Goal: Communication & Community: Answer question/provide support

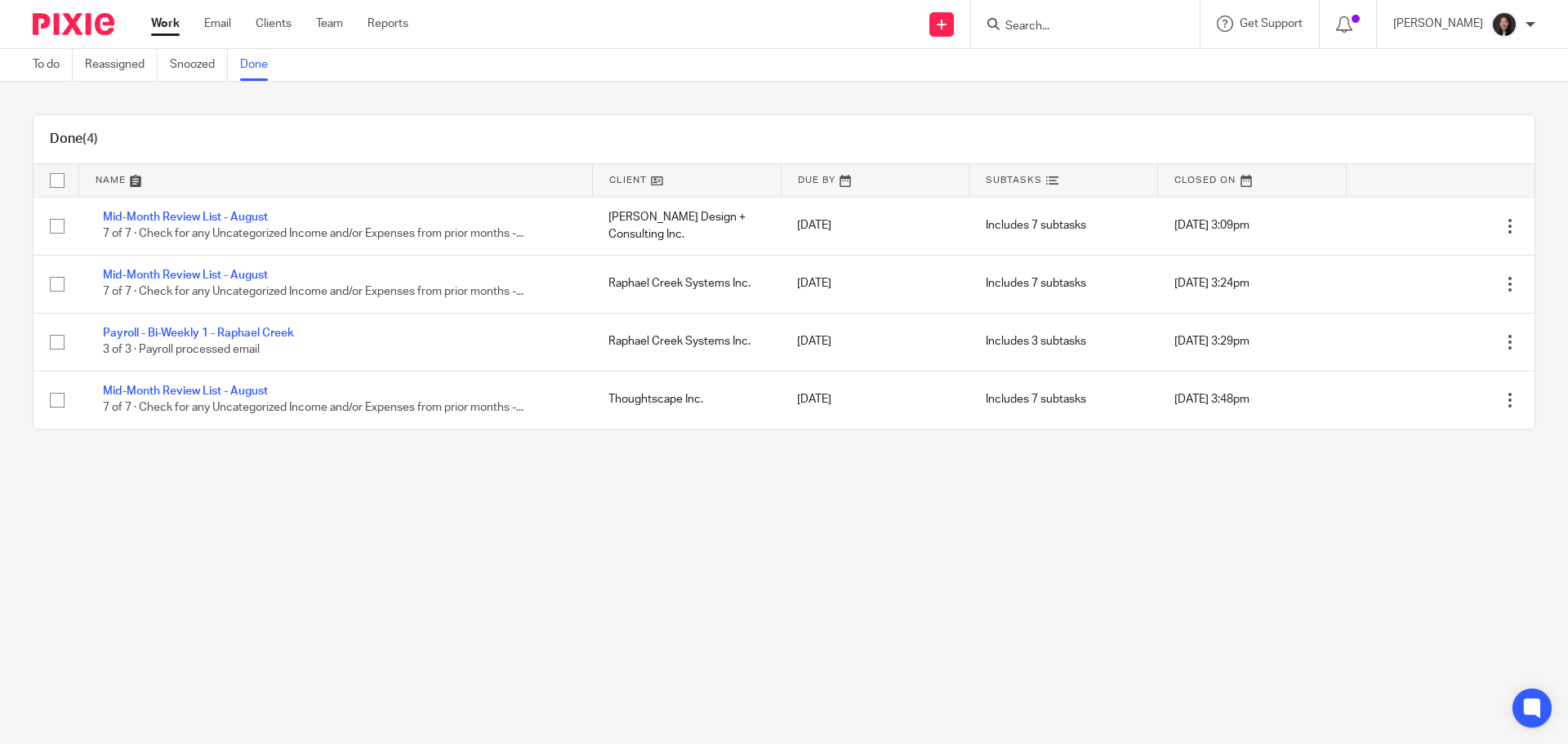
click at [1074, 24] on input "Search" at bounding box center [1078, 27] width 147 height 15
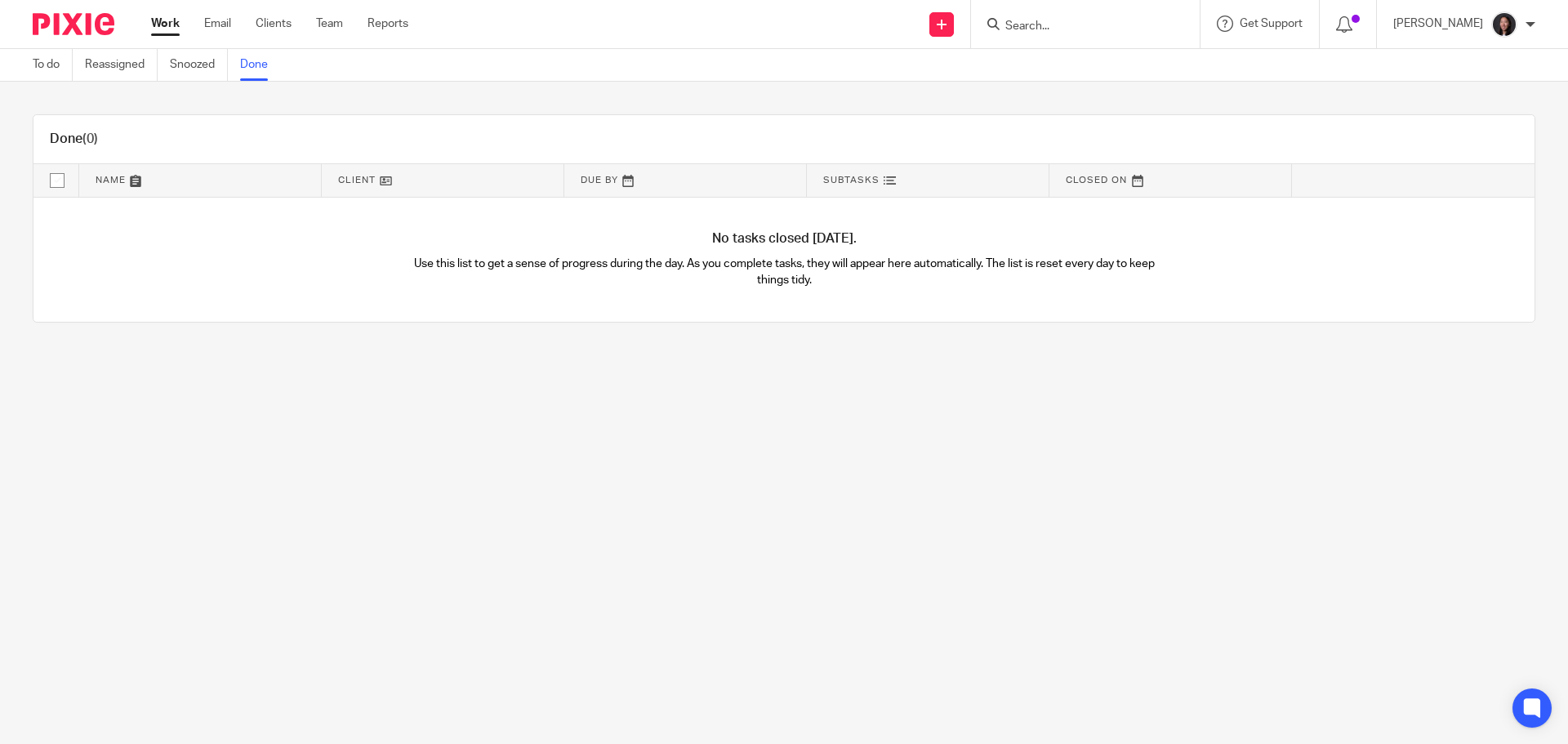
click at [1078, 25] on input "Search" at bounding box center [1078, 27] width 147 height 15
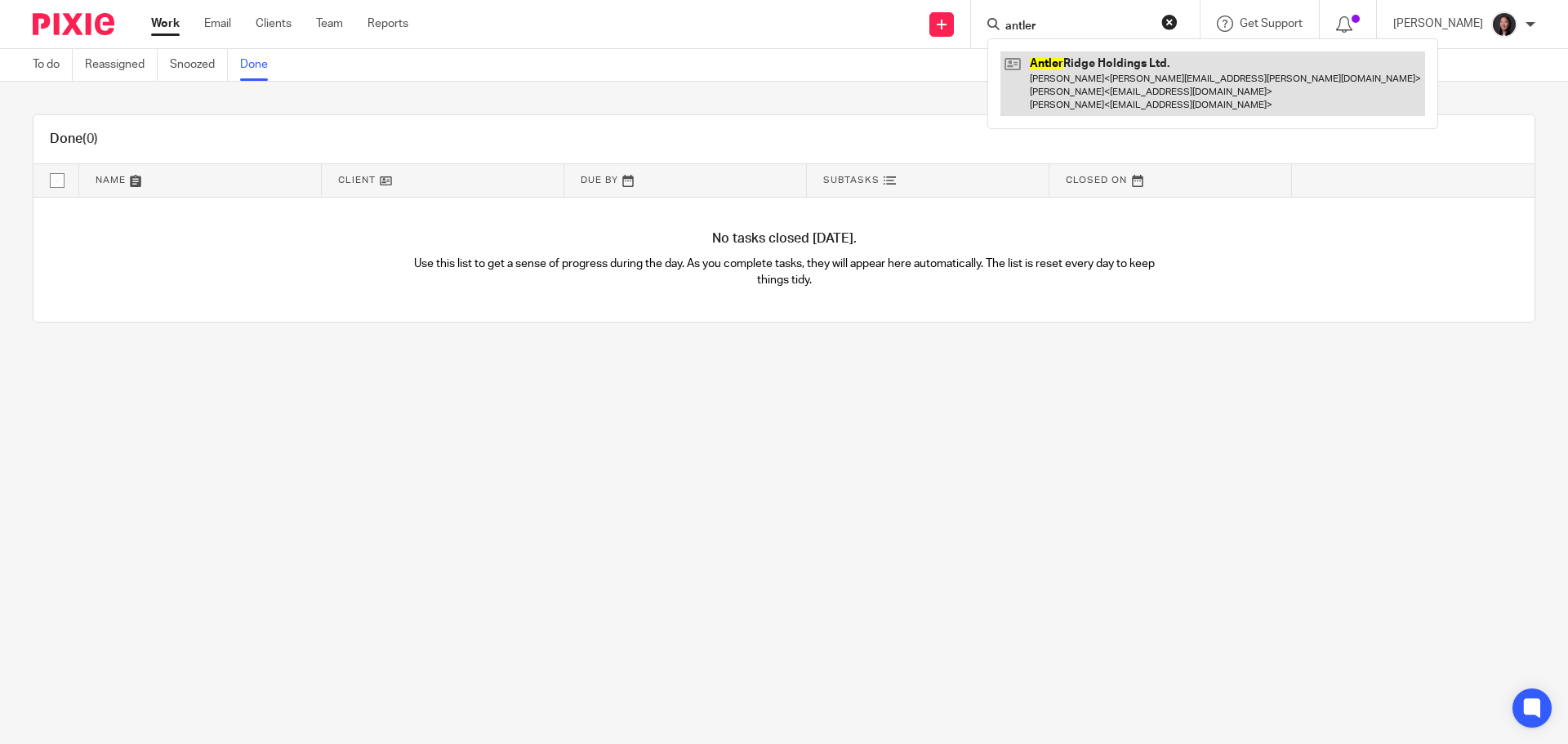
type input "antler"
click at [1079, 88] on link at bounding box center [1212, 84] width 425 height 65
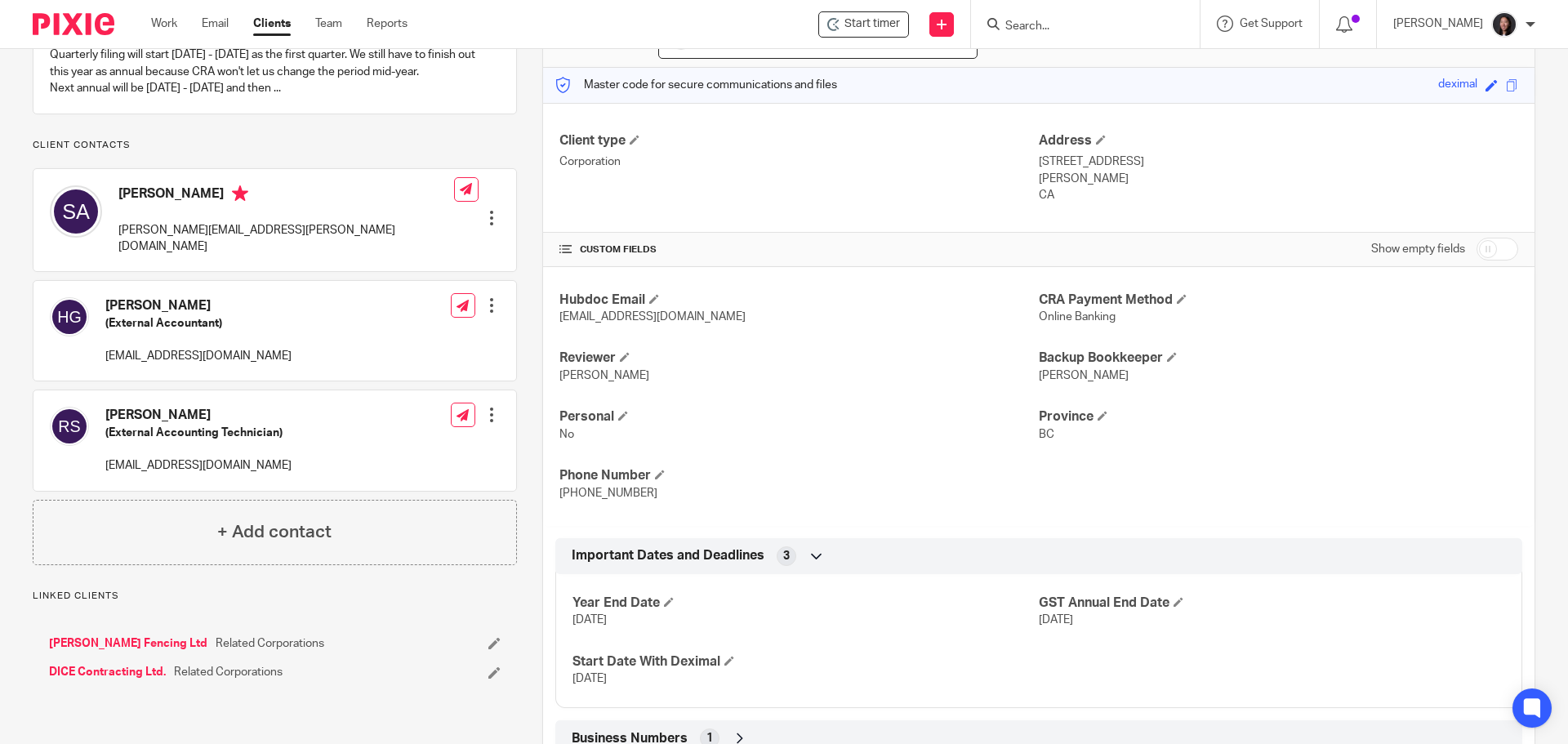
scroll to position [345, 0]
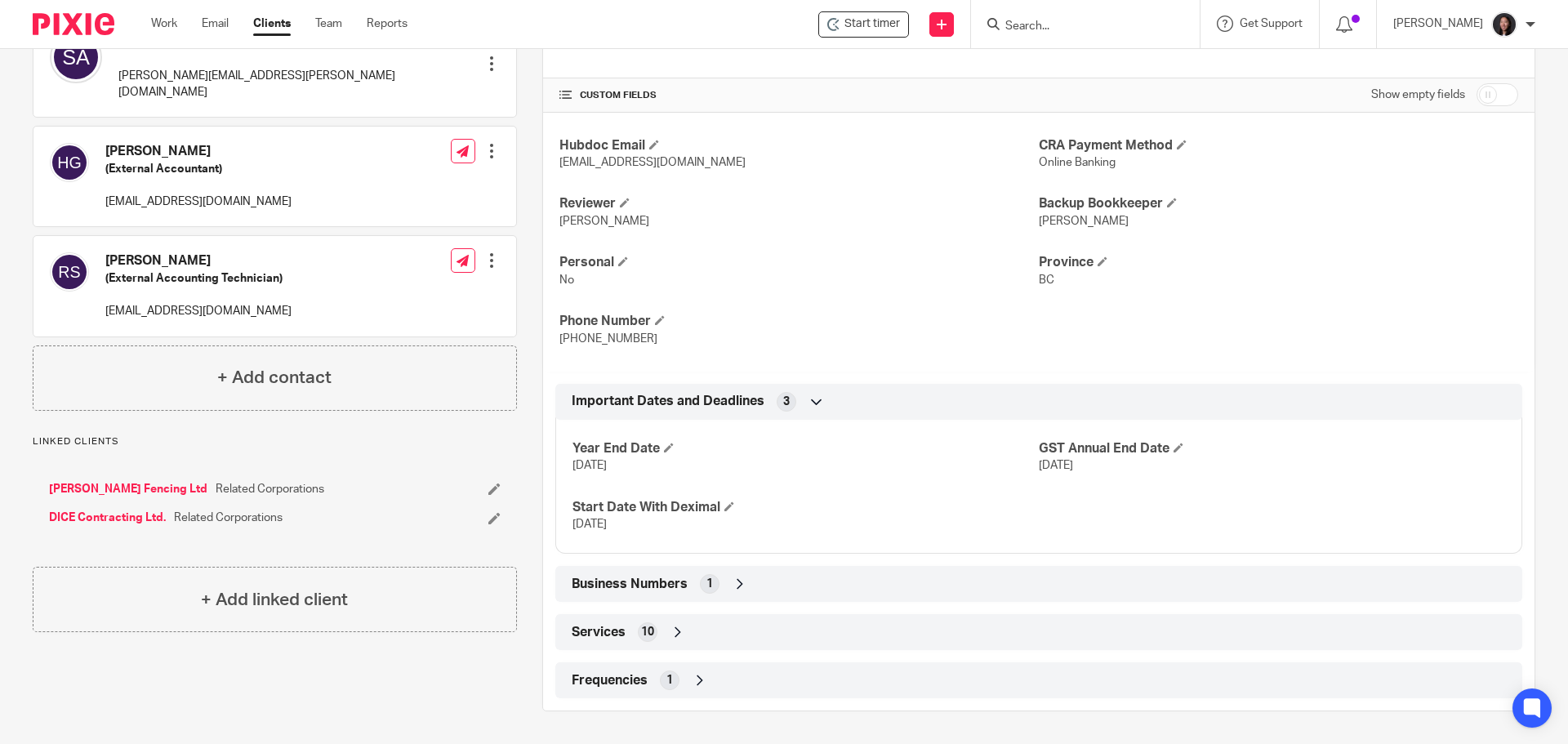
click at [732, 589] on icon at bounding box center [740, 584] width 16 height 16
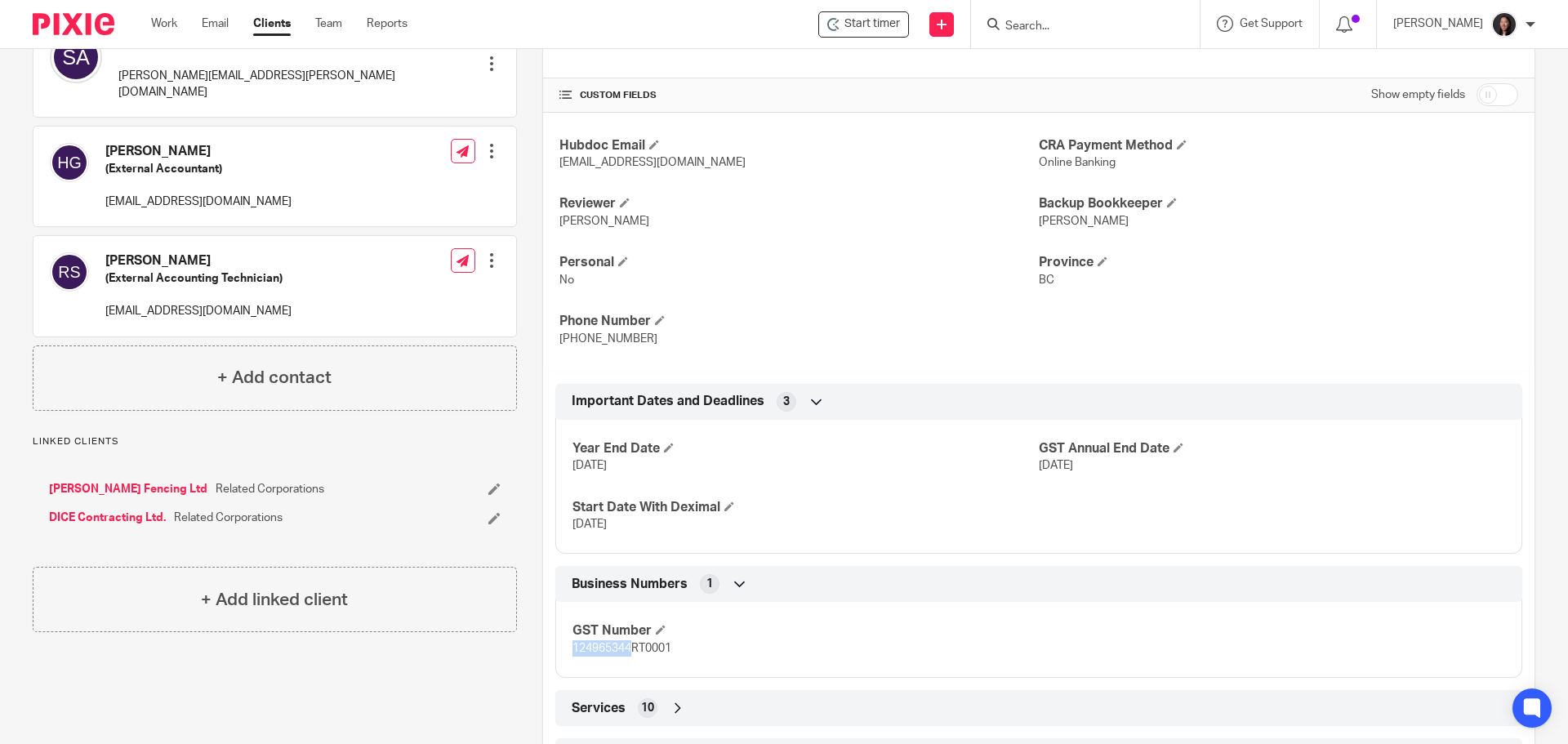
drag, startPoint x: 567, startPoint y: 656, endPoint x: 630, endPoint y: 655, distance: 63.0
click at [630, 655] on div "GST Number 124965344RT0001" at bounding box center [1039, 634] width 967 height 89
copy span "124965344"
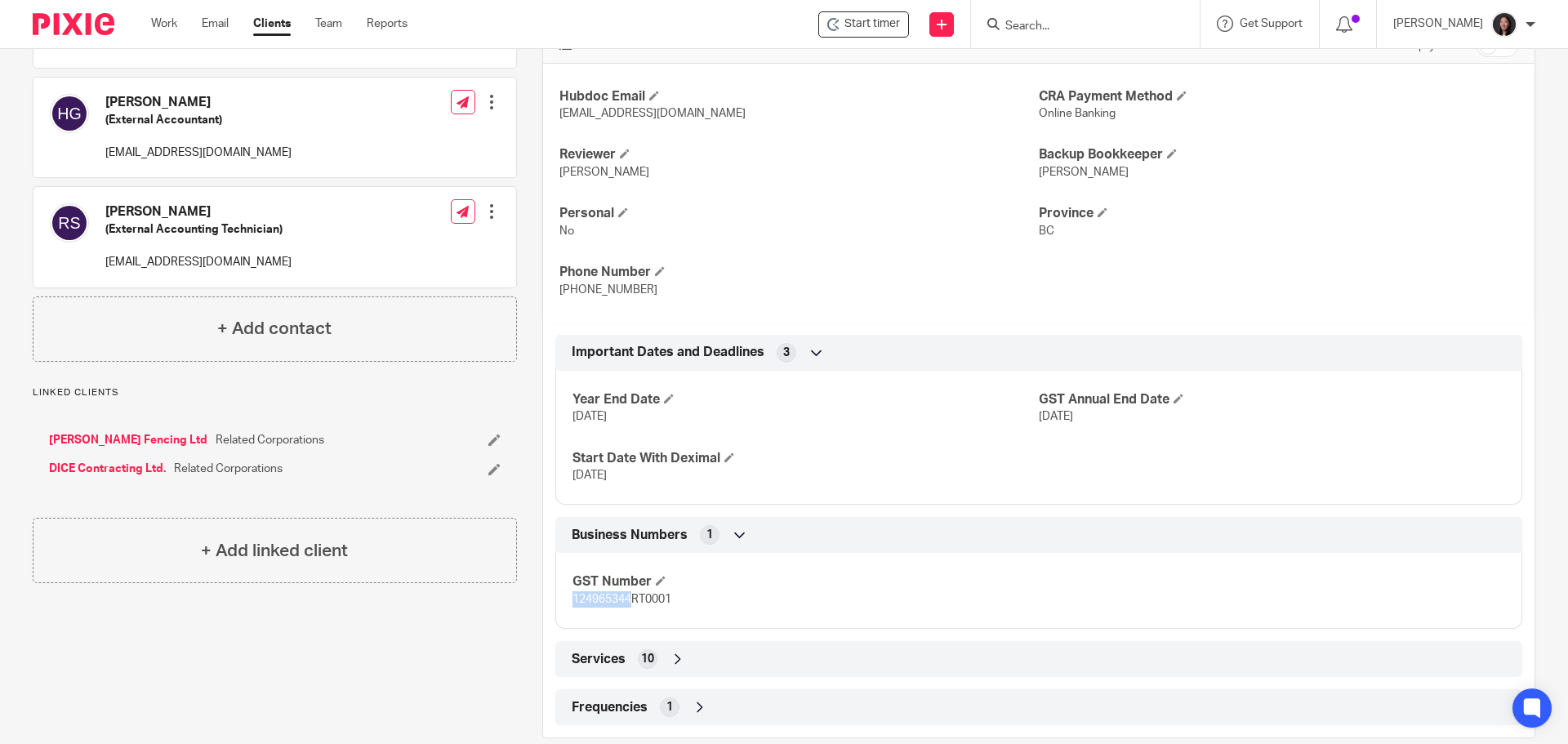
scroll to position [421, 0]
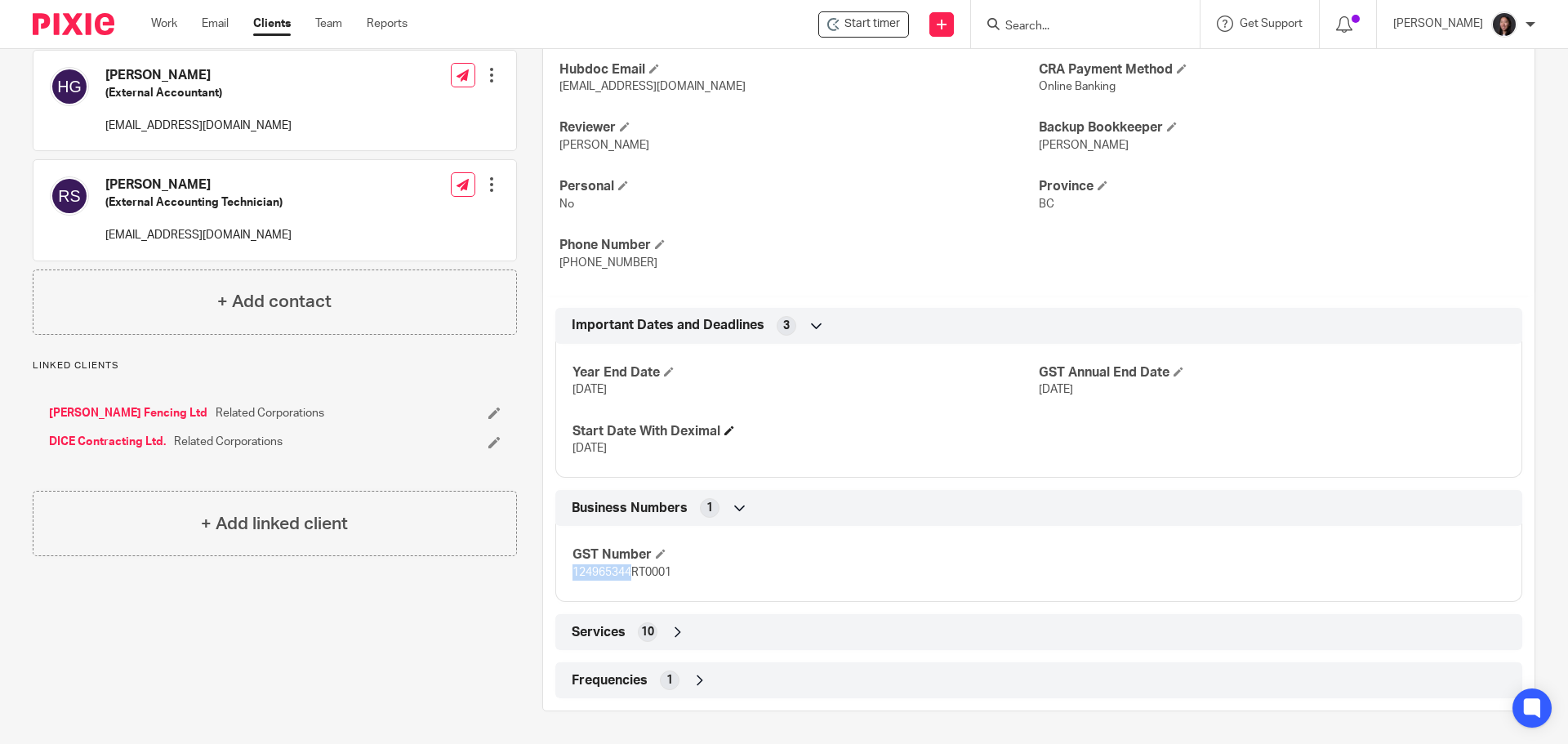
copy span "124965344"
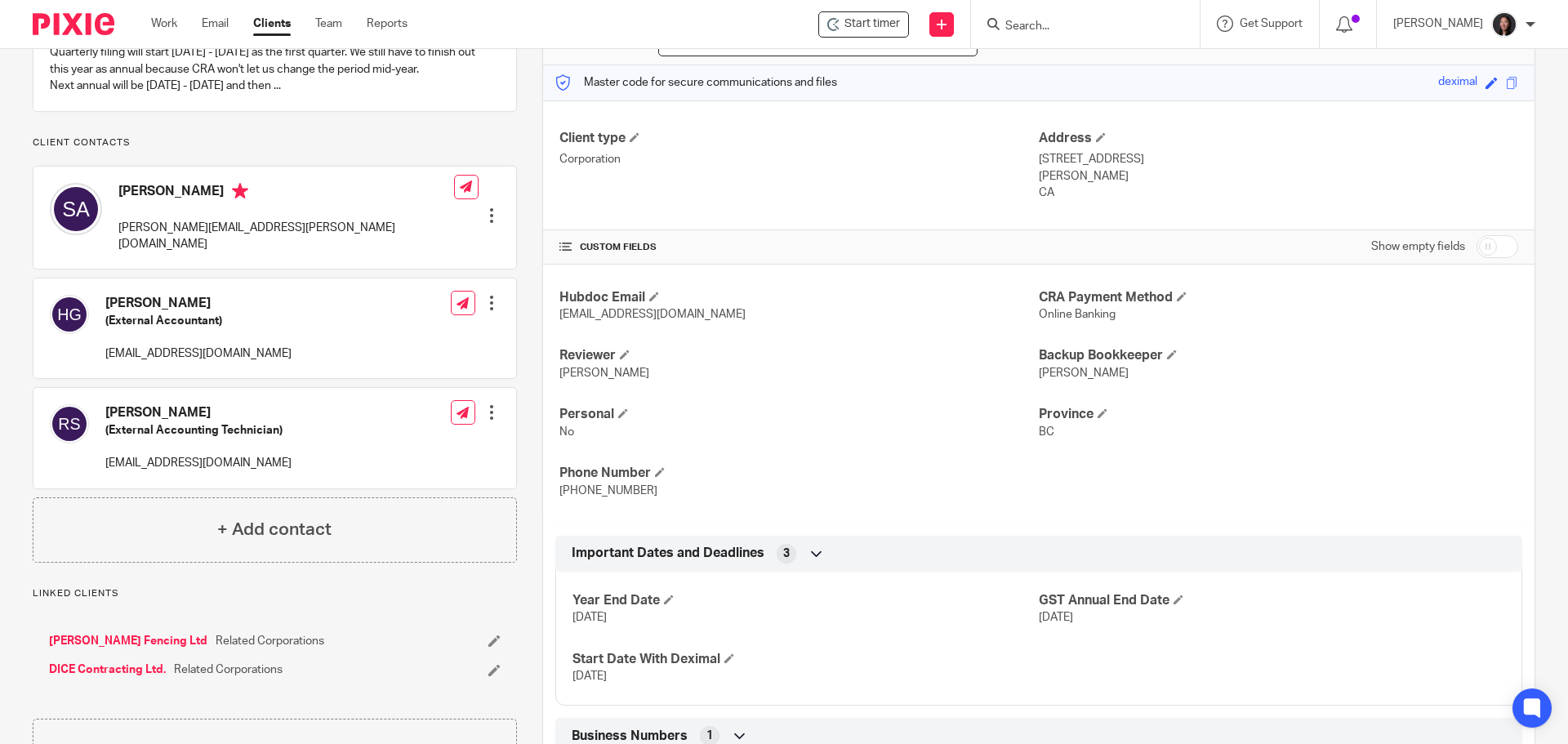
scroll to position [0, 0]
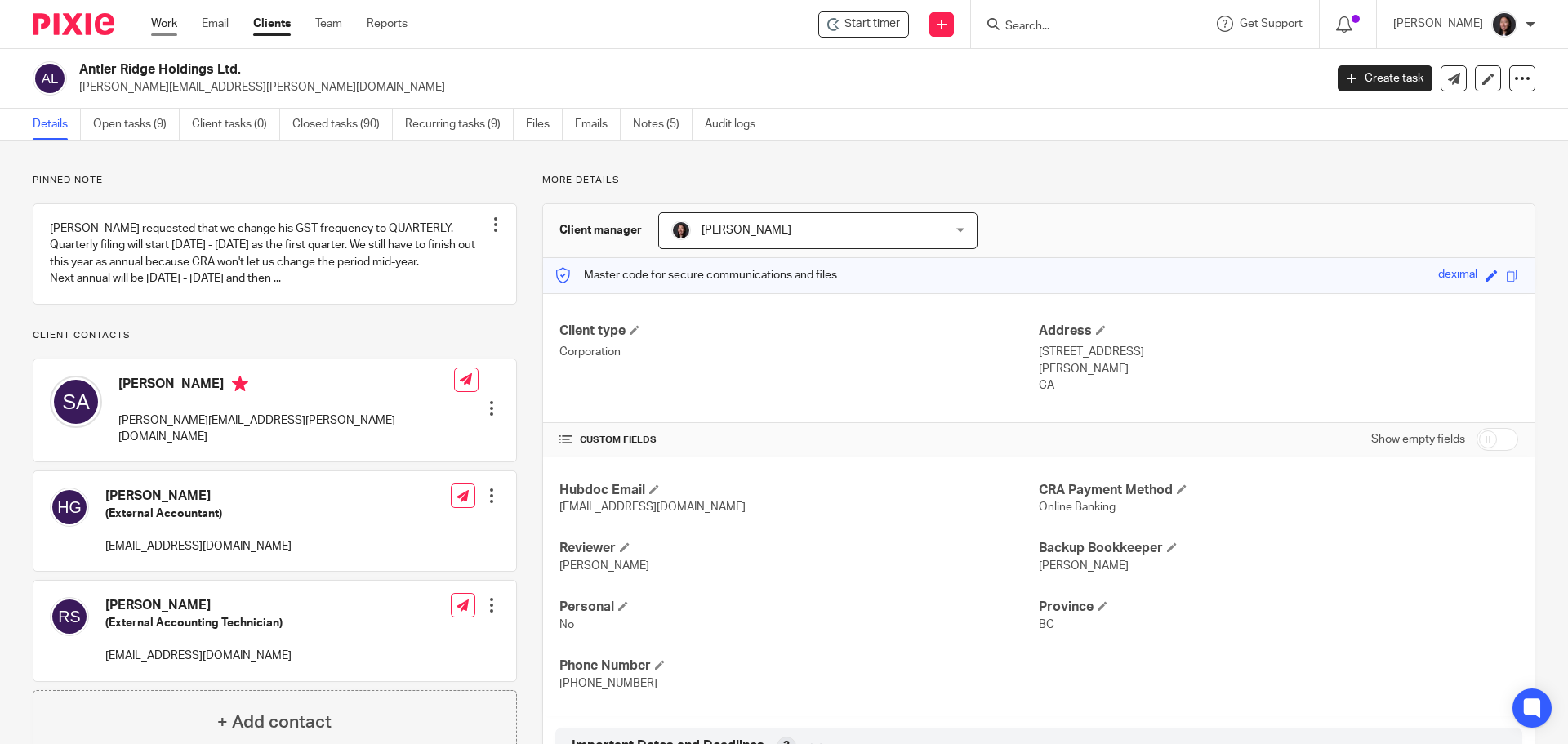
click at [163, 21] on link "Work" at bounding box center [164, 24] width 26 height 16
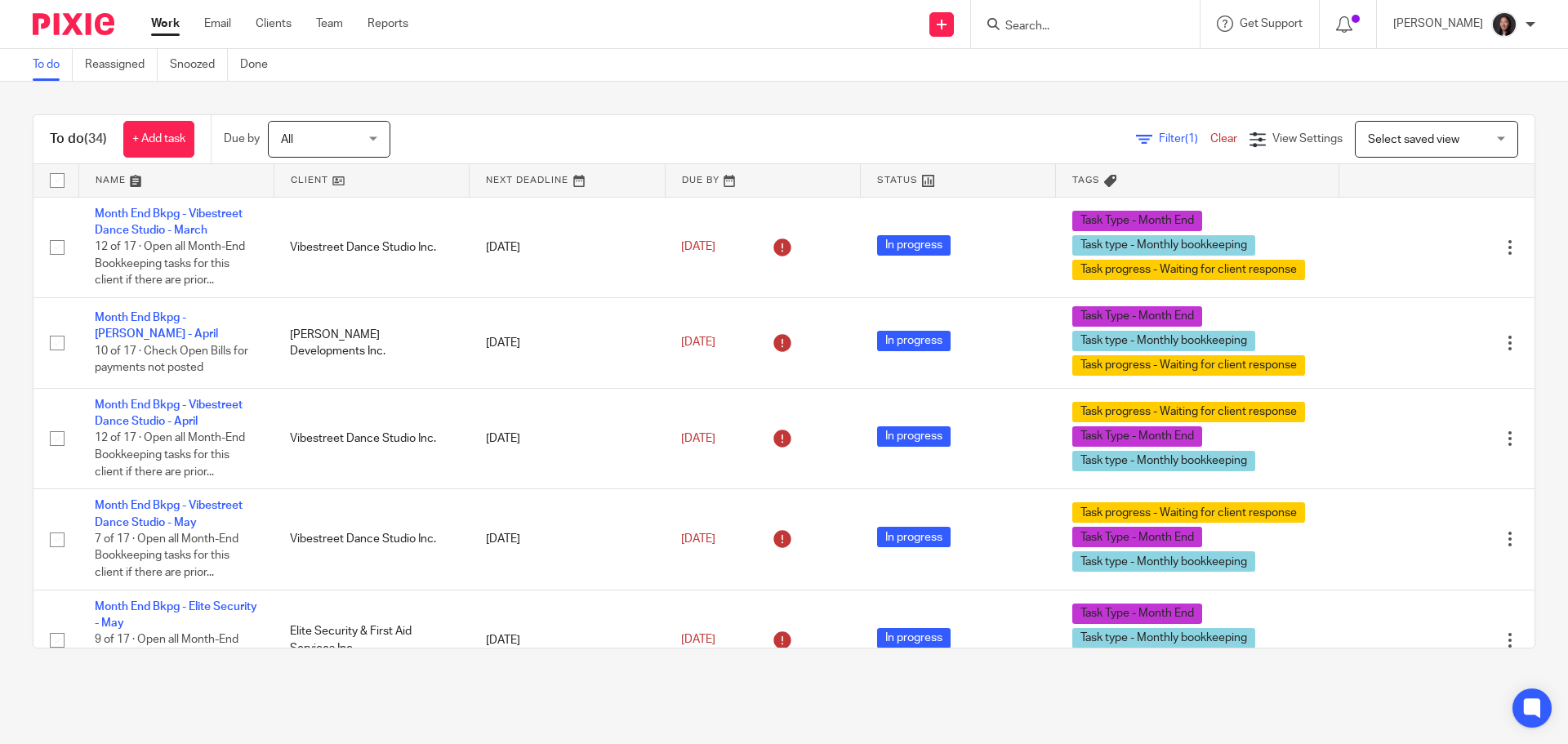
click at [214, 185] on link at bounding box center [177, 180] width 195 height 33
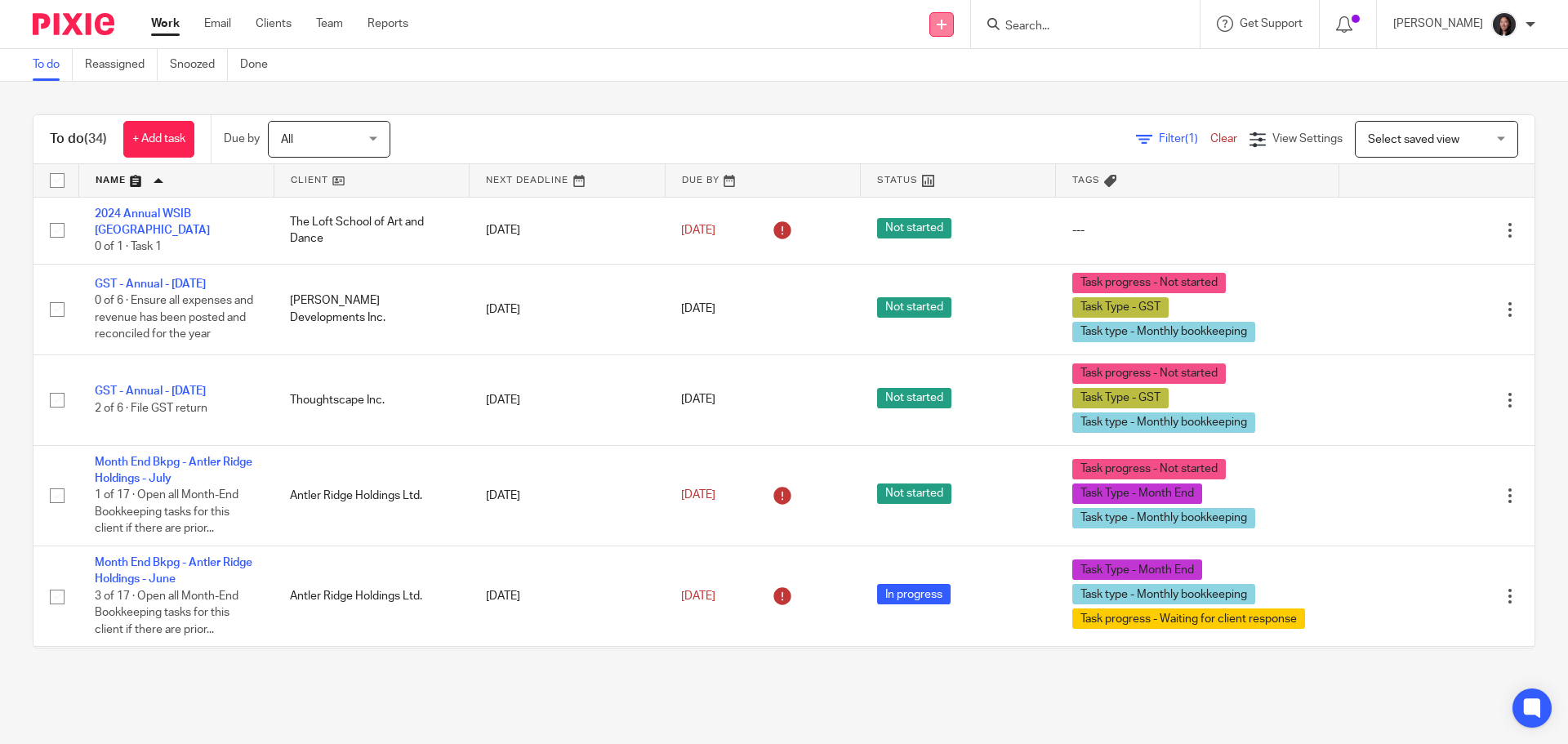
click at [955, 35] on link at bounding box center [942, 24] width 25 height 25
click at [980, 76] on link "Send new email" at bounding box center [978, 77] width 114 height 24
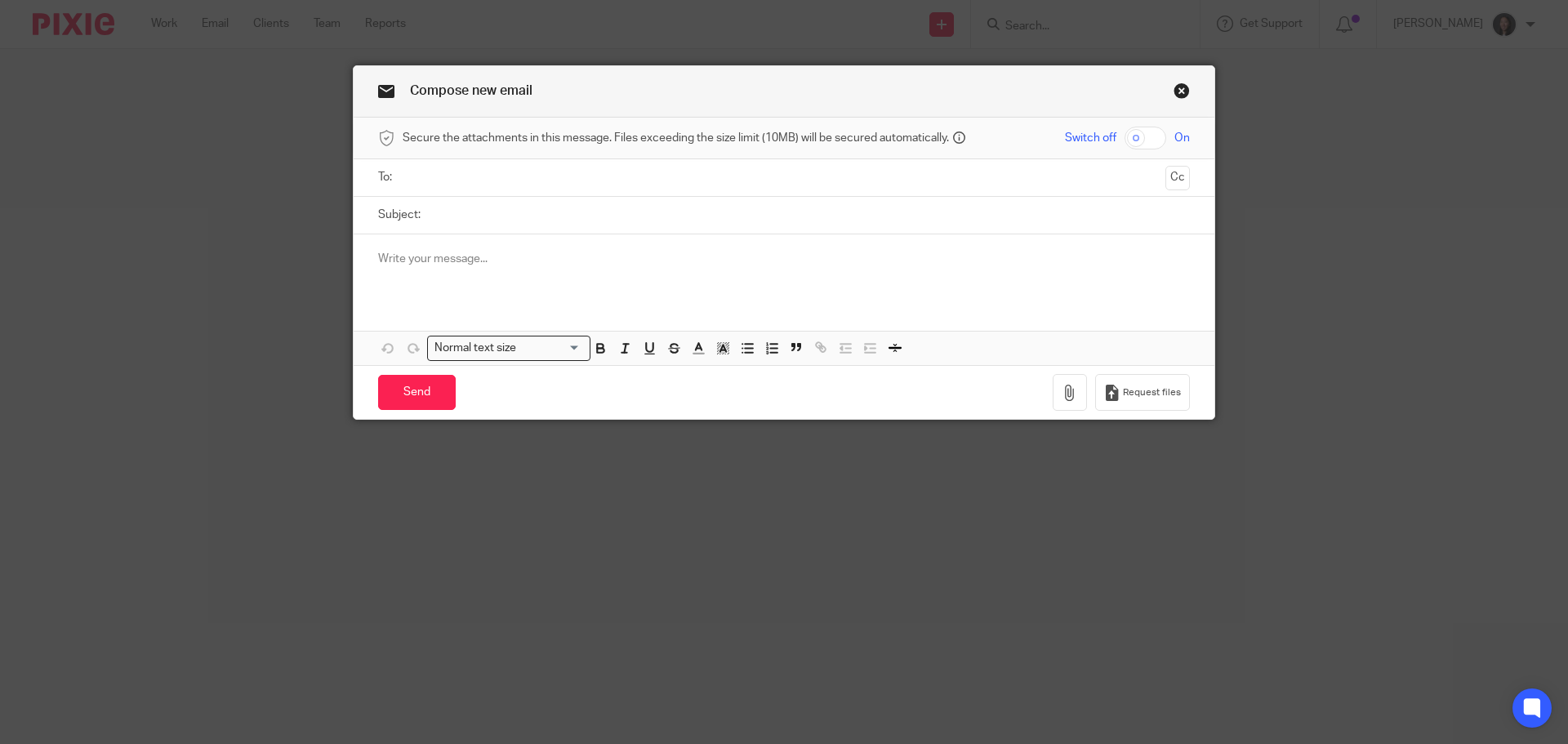
click at [464, 269] on div at bounding box center [784, 267] width 861 height 64
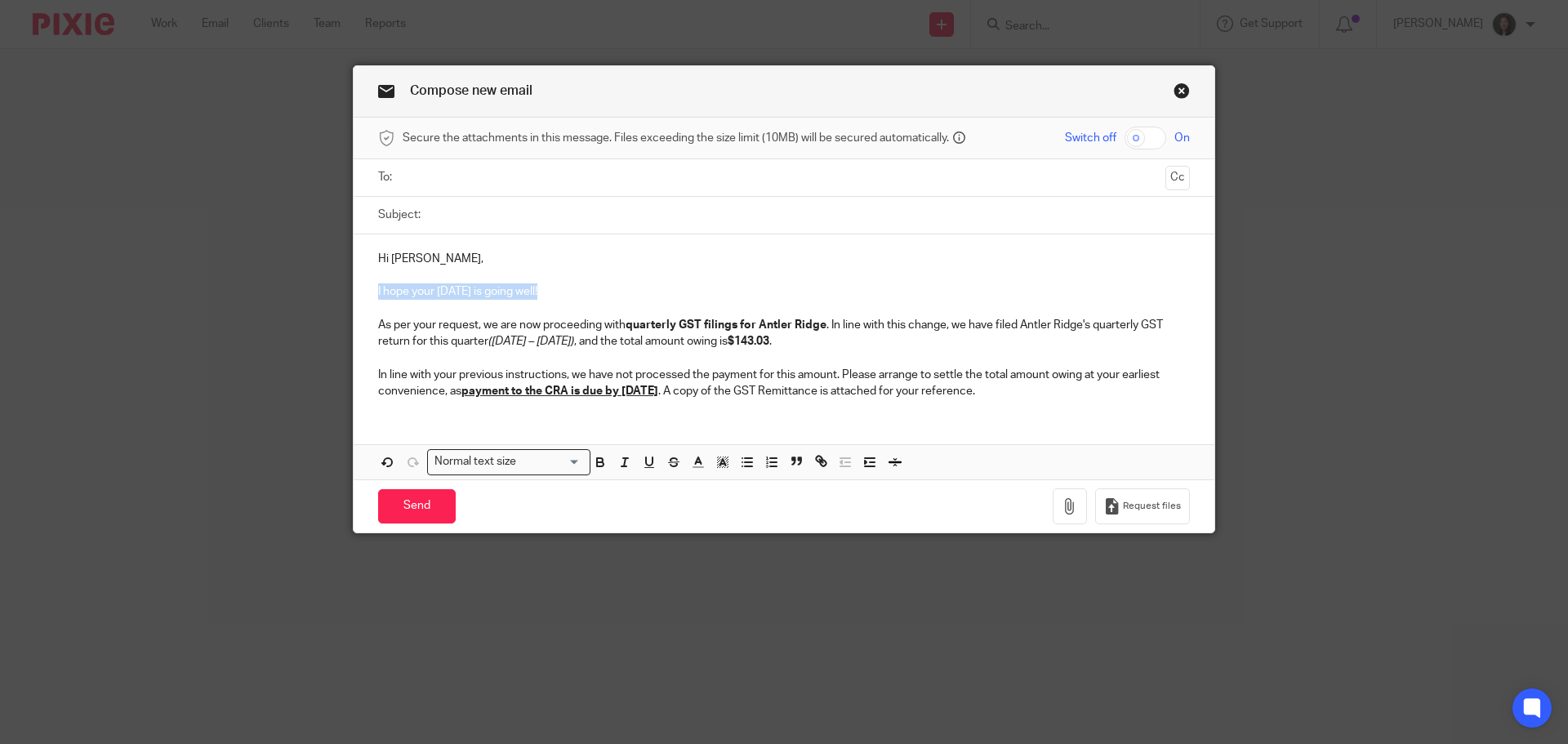
drag, startPoint x: 541, startPoint y: 290, endPoint x: 334, endPoint y: 289, distance: 207.0
click at [334, 289] on div "Compose new email Secure the attachments in this message. Files exceeding the s…" at bounding box center [784, 372] width 1568 height 744
click at [660, 326] on strong "quarterly GST filings for Antler Ridge" at bounding box center [726, 325] width 201 height 12
click at [534, 295] on p "Happy Friday!" at bounding box center [784, 291] width 812 height 16
